Goal: Information Seeking & Learning: Learn about a topic

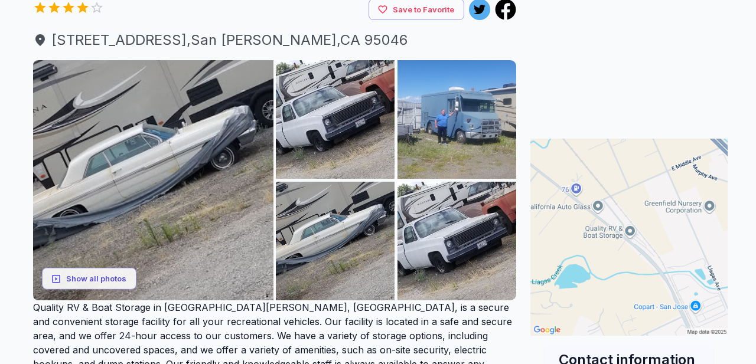
scroll to position [73, 0]
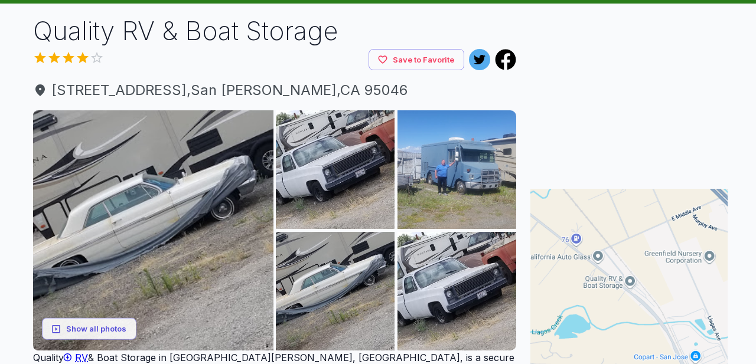
scroll to position [73, 0]
click at [93, 329] on button "Show all photos" at bounding box center [89, 329] width 94 height 22
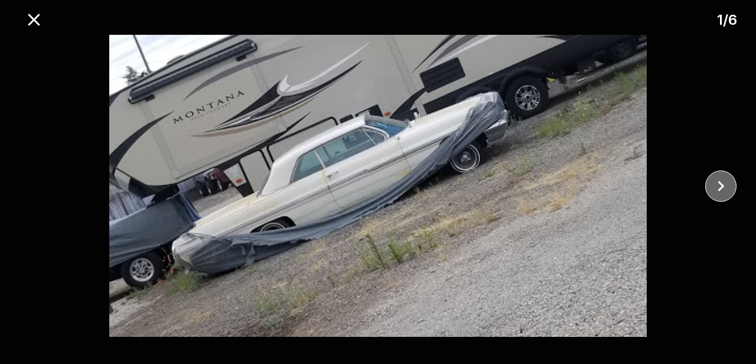
click at [727, 184] on icon "close" at bounding box center [720, 186] width 21 height 21
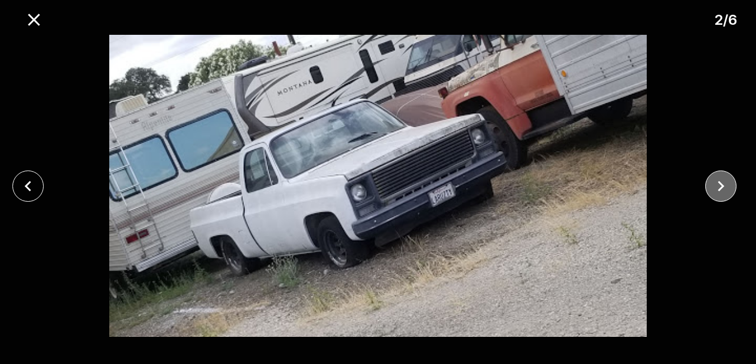
click at [727, 184] on icon "close" at bounding box center [720, 186] width 21 height 21
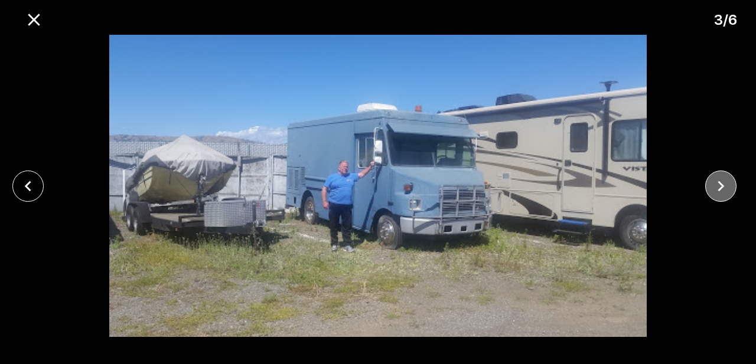
click at [727, 184] on icon "close" at bounding box center [720, 186] width 21 height 21
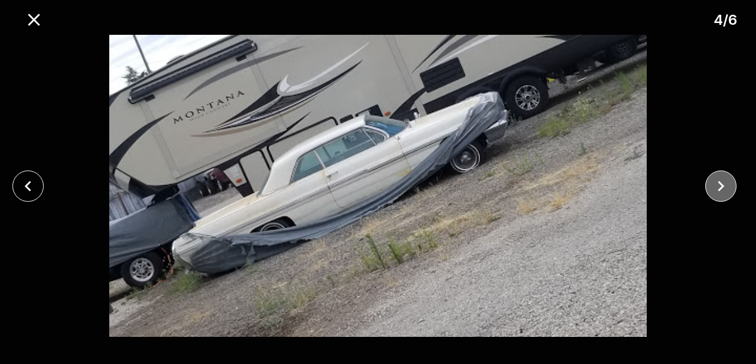
click at [727, 184] on icon "close" at bounding box center [720, 186] width 21 height 21
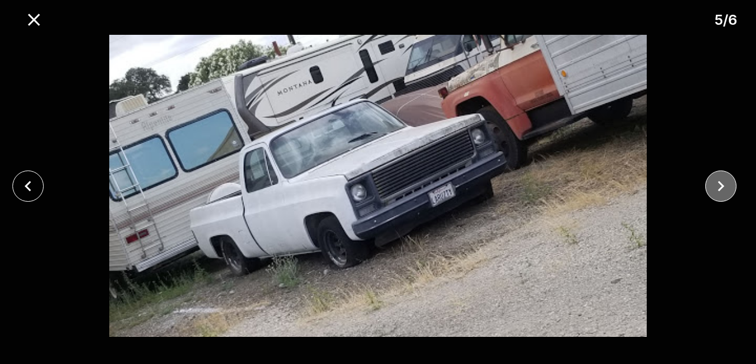
click at [727, 184] on icon "close" at bounding box center [720, 186] width 21 height 21
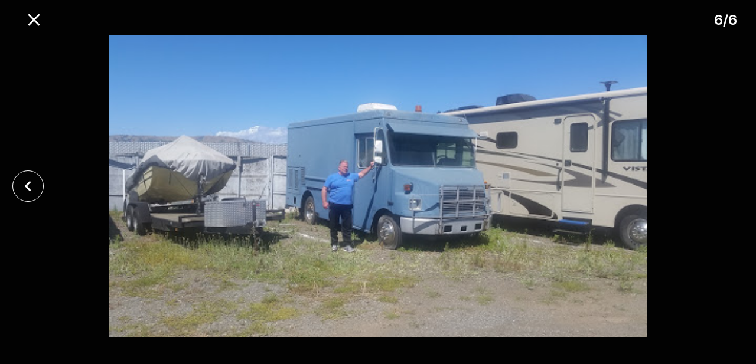
click at [727, 184] on div at bounding box center [378, 186] width 756 height 302
click at [29, 18] on icon "close" at bounding box center [34, 19] width 21 height 21
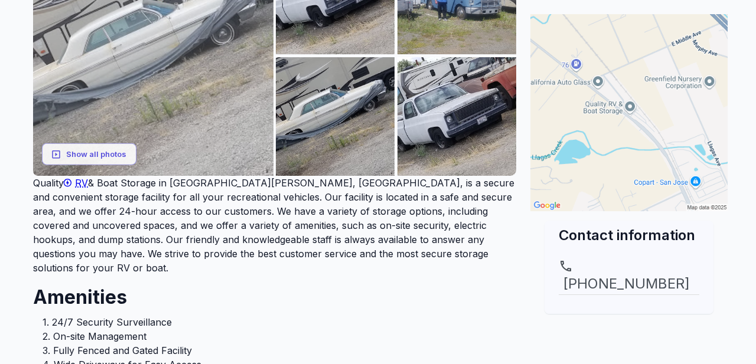
scroll to position [256, 0]
